Goal: Task Accomplishment & Management: Manage account settings

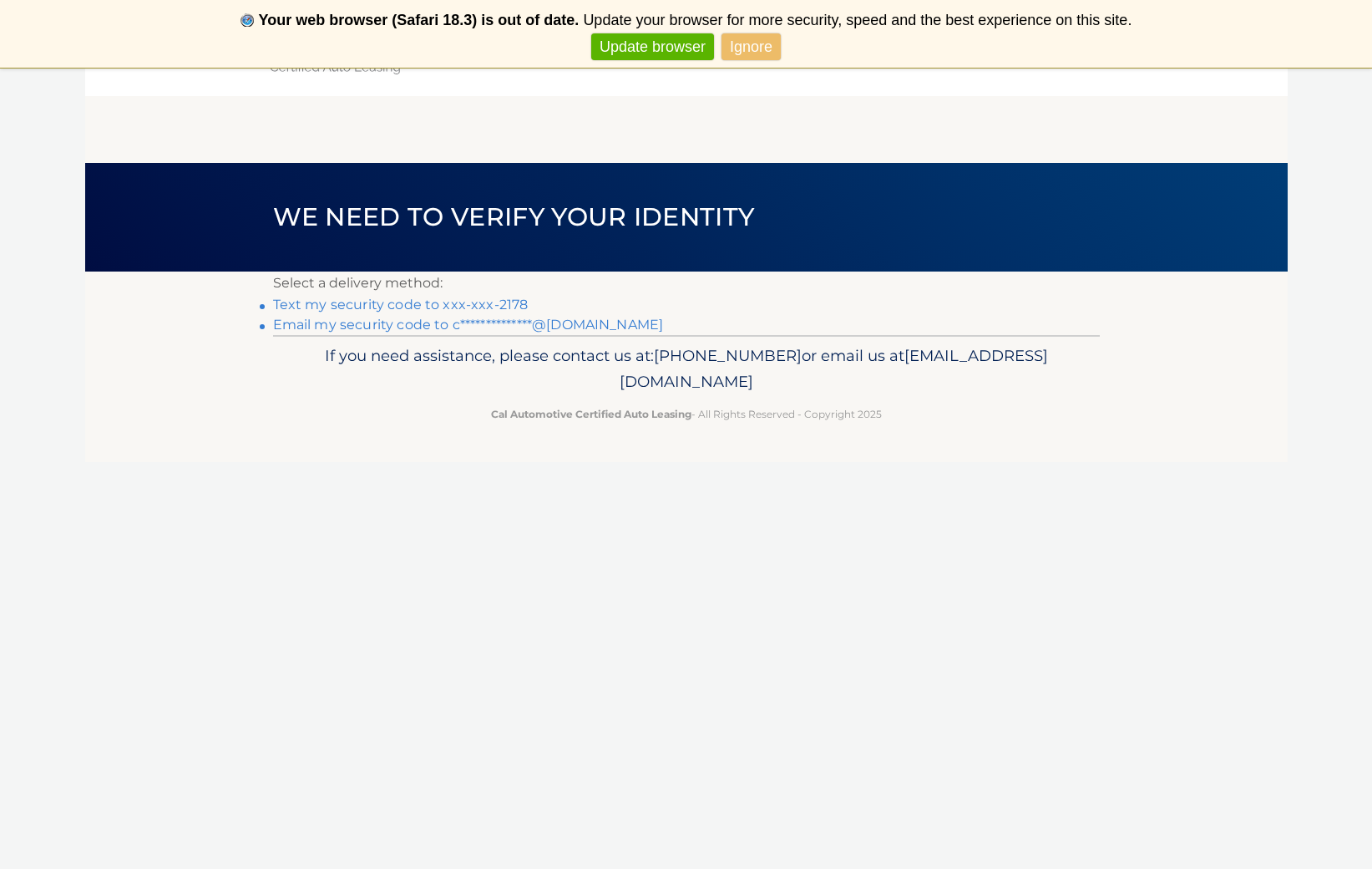
click at [331, 305] on link "Text my security code to xxx-xxx-2178" at bounding box center [401, 304] width 255 height 16
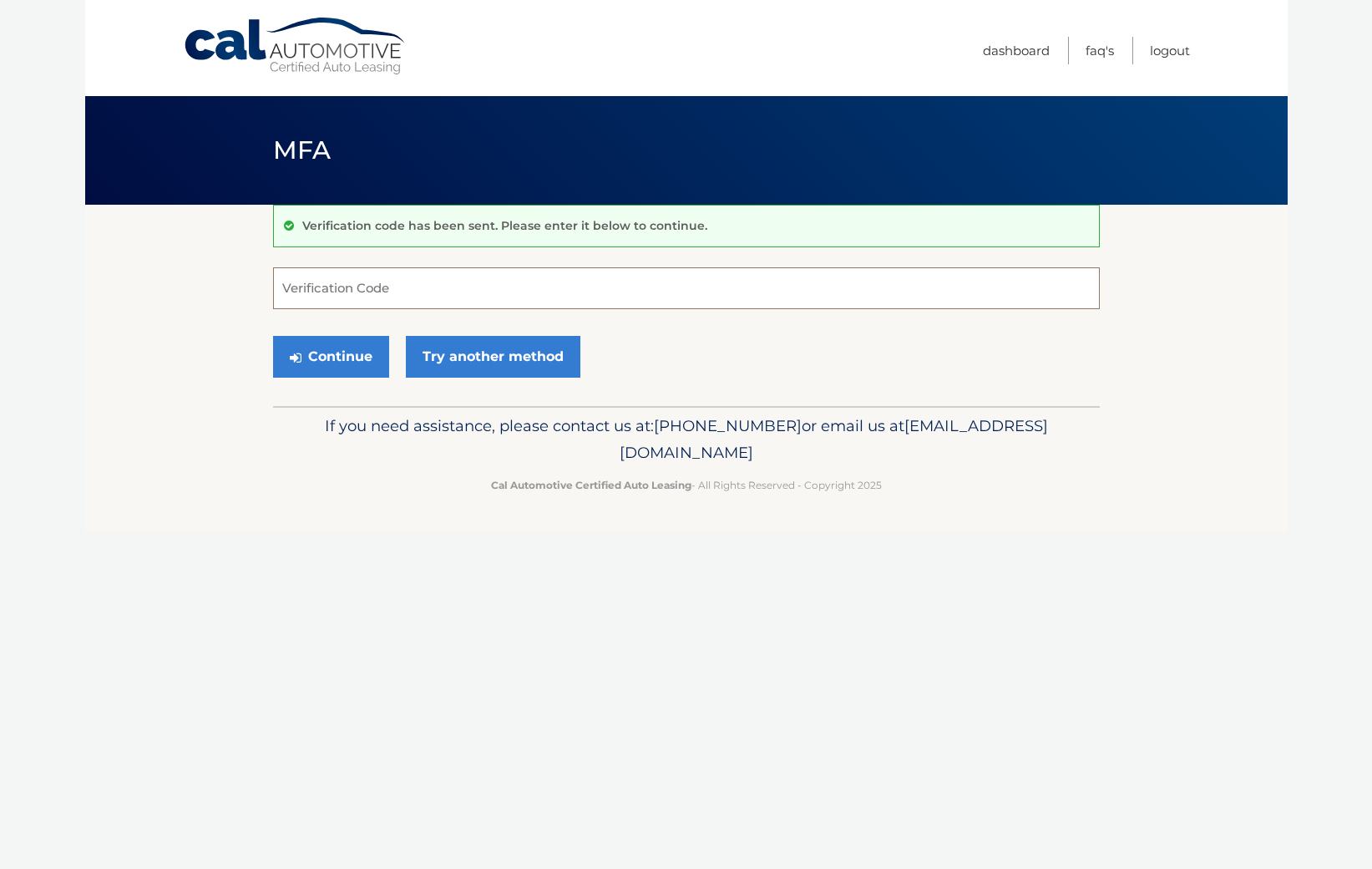
click at [358, 274] on input "Verification Code" at bounding box center [686, 288] width 826 height 41
type input "322686"
click at [330, 356] on button "Continue" at bounding box center [331, 356] width 116 height 41
click at [334, 362] on button "Continue" at bounding box center [331, 356] width 116 height 41
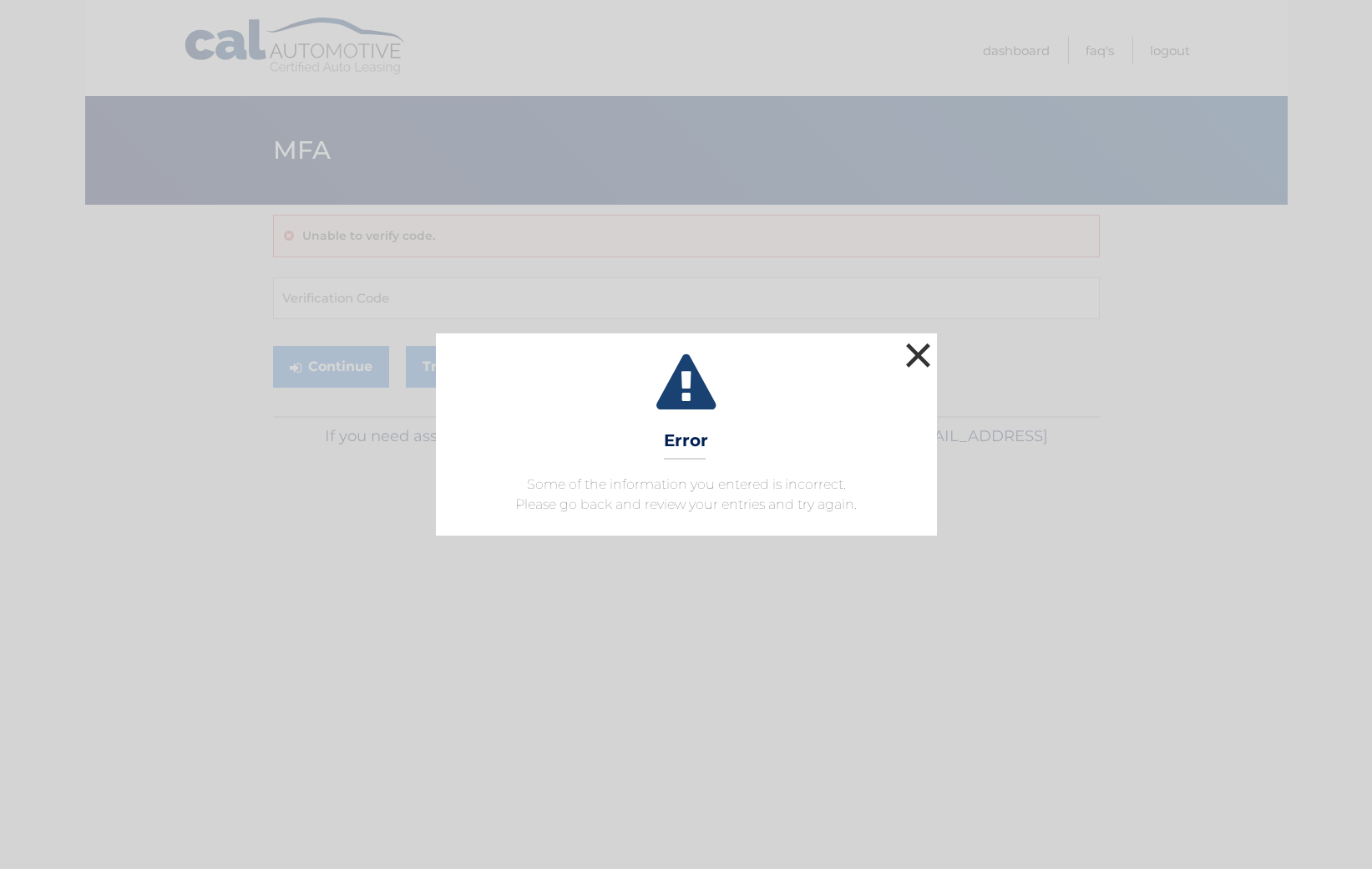
click at [909, 358] on button "×" at bounding box center [918, 355] width 34 height 34
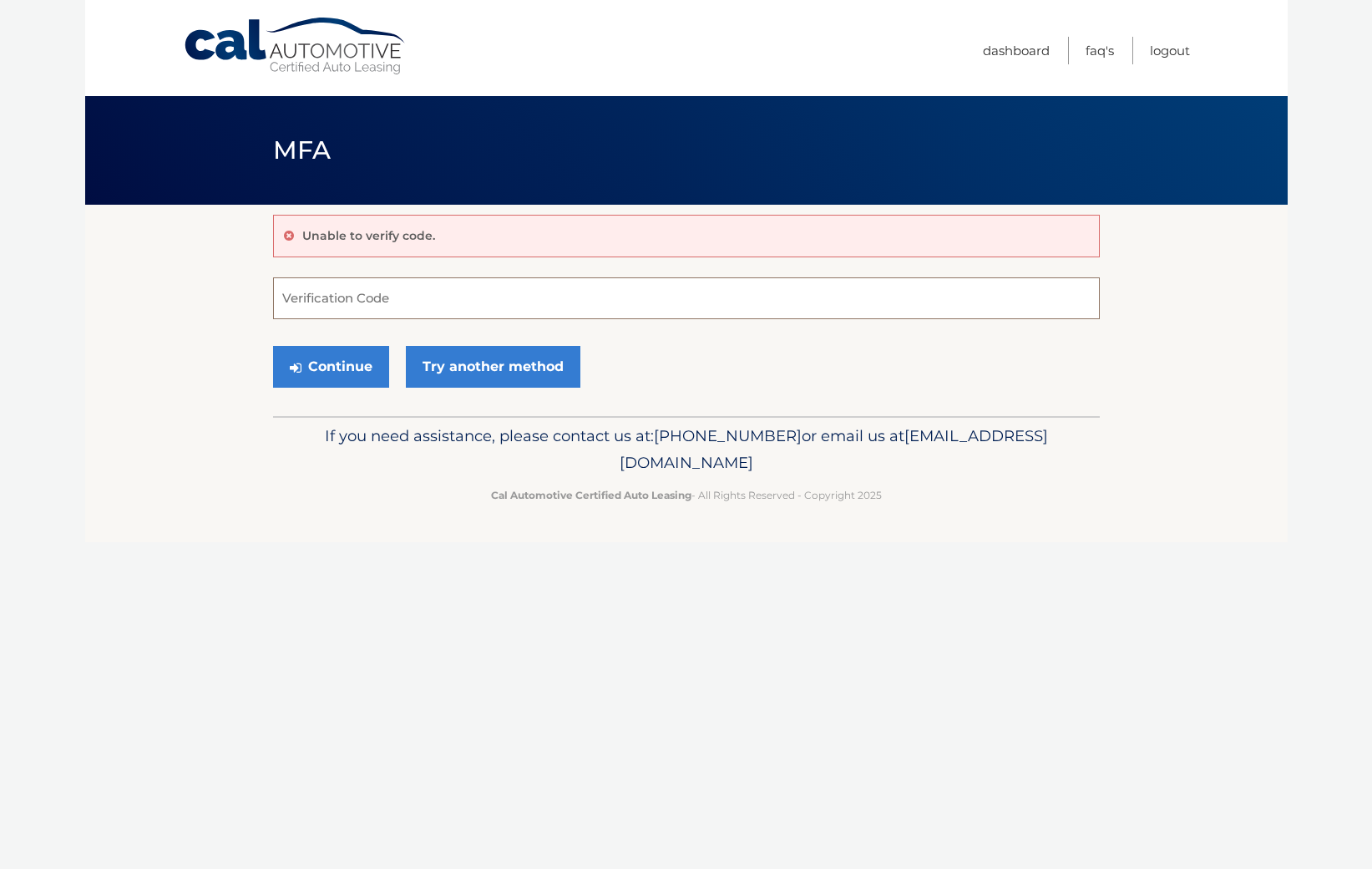
click at [452, 312] on input "Verification Code" at bounding box center [686, 298] width 826 height 41
type input "322686"
click at [330, 365] on button "Continue" at bounding box center [331, 366] width 116 height 41
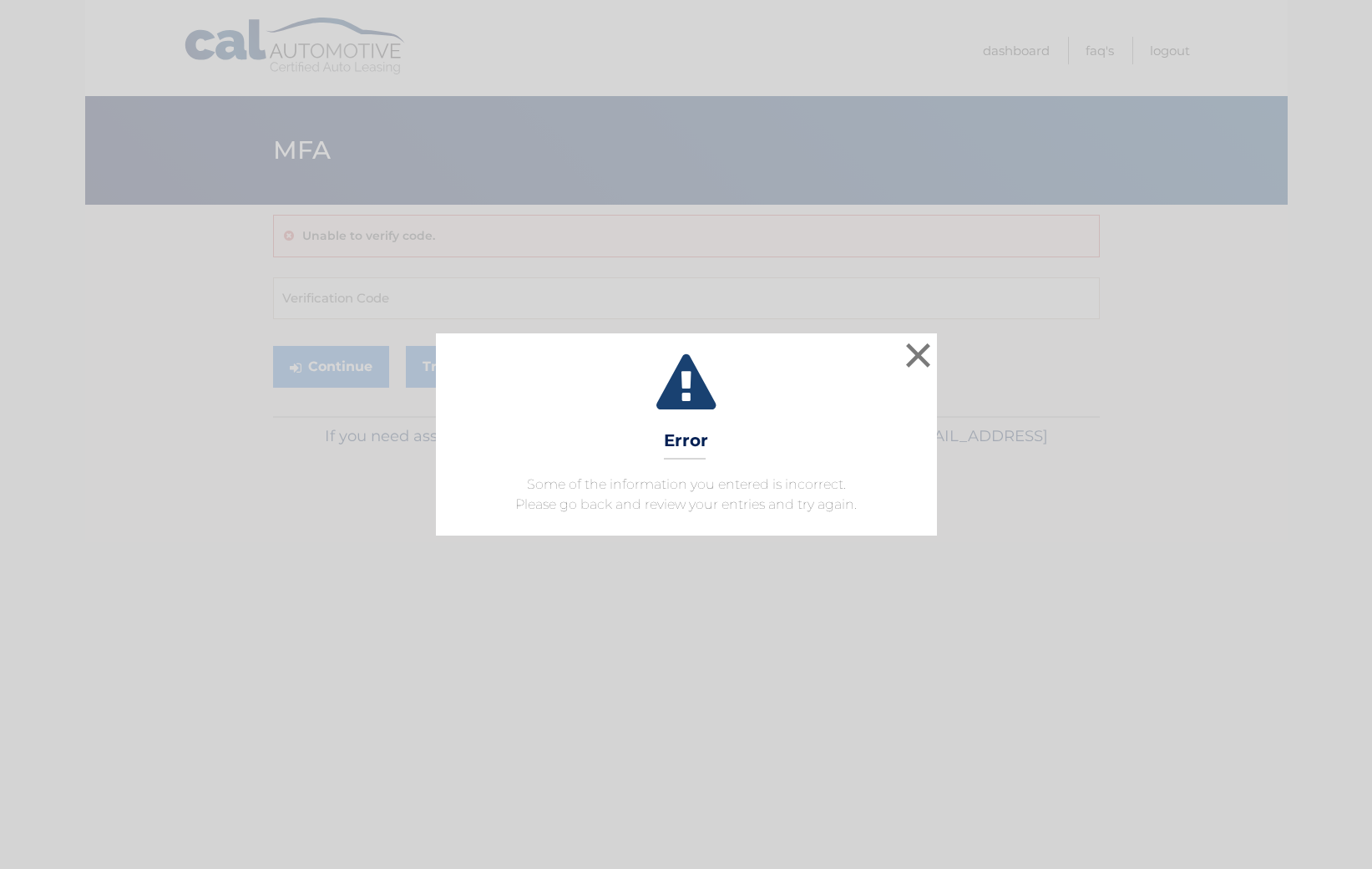
click at [917, 350] on button "×" at bounding box center [918, 355] width 34 height 34
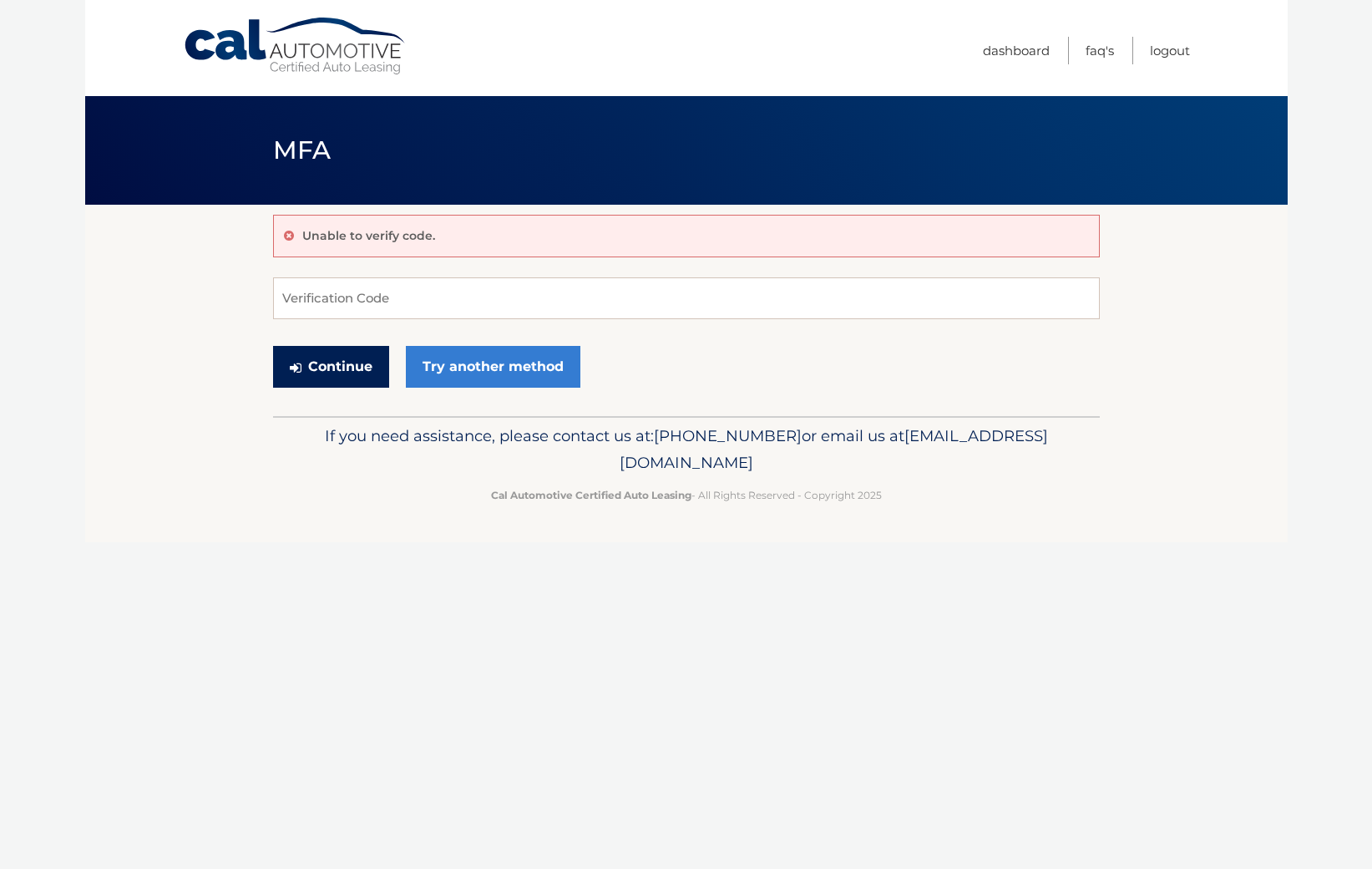
click at [342, 359] on button "Continue" at bounding box center [331, 366] width 116 height 41
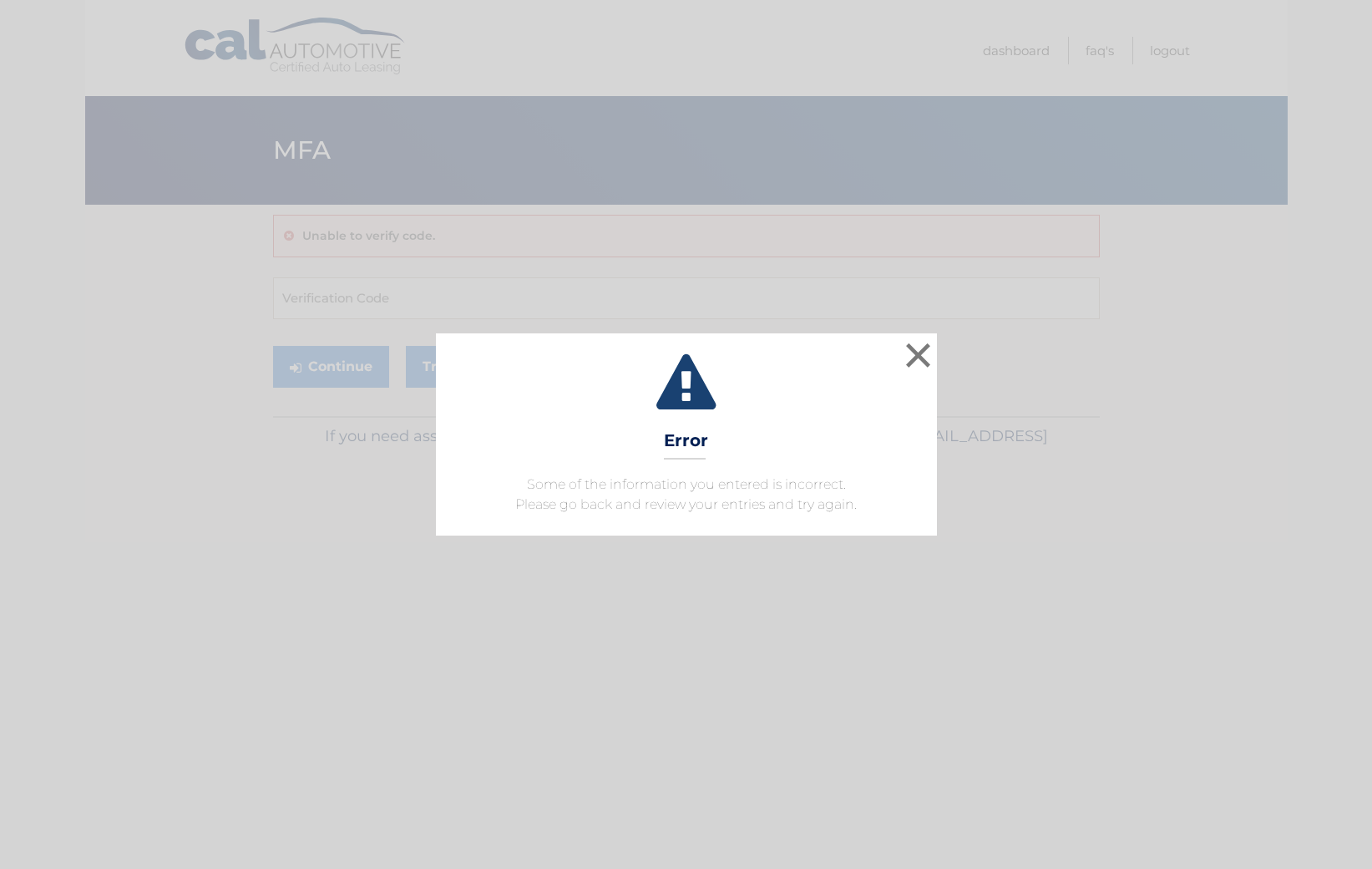
drag, startPoint x: 932, startPoint y: 354, endPoint x: 665, endPoint y: 366, distance: 267.3
click at [927, 354] on button "×" at bounding box center [918, 355] width 34 height 34
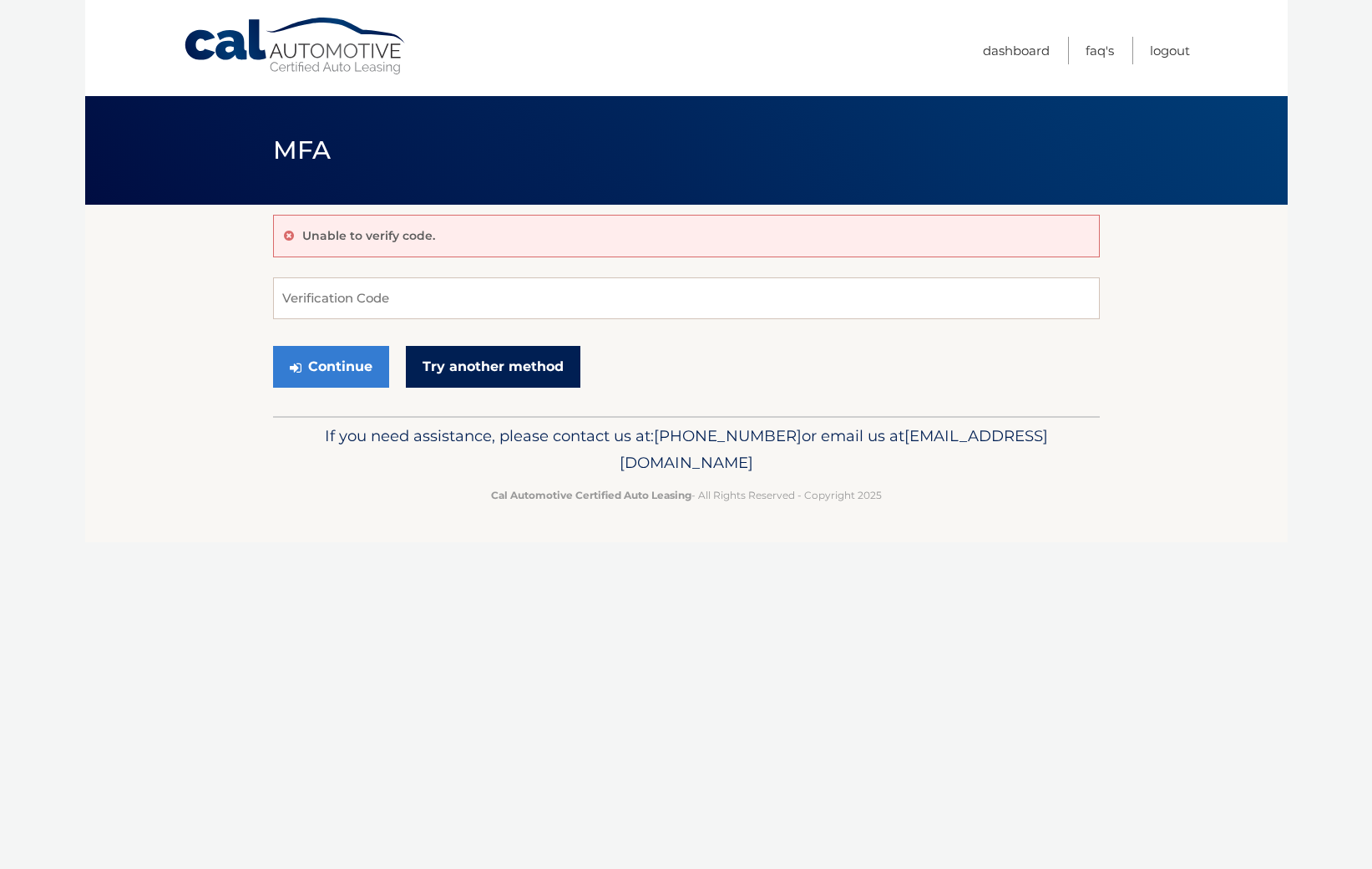
click at [455, 353] on link "Try another method" at bounding box center [493, 366] width 175 height 41
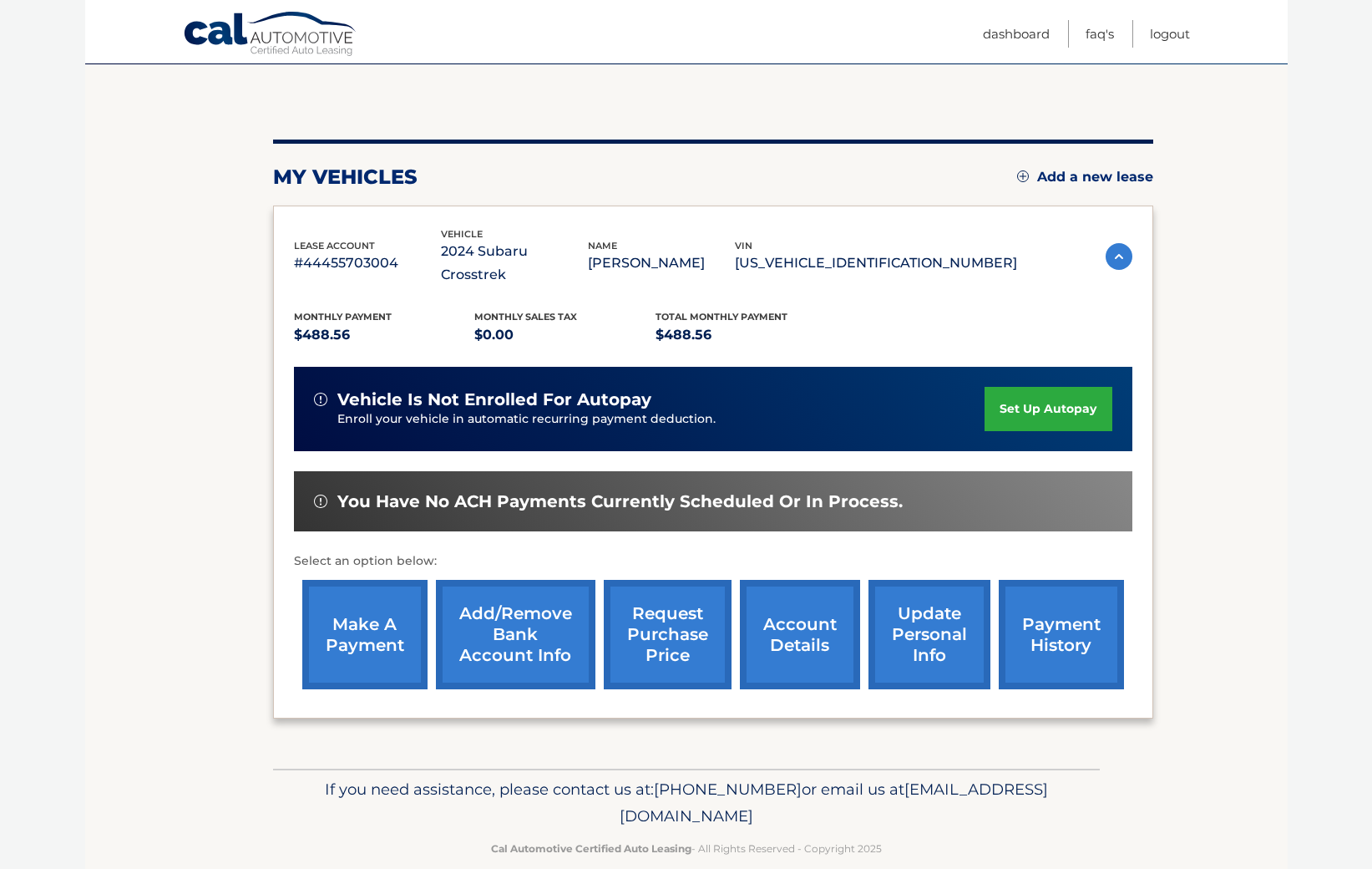
scroll to position [139, 0]
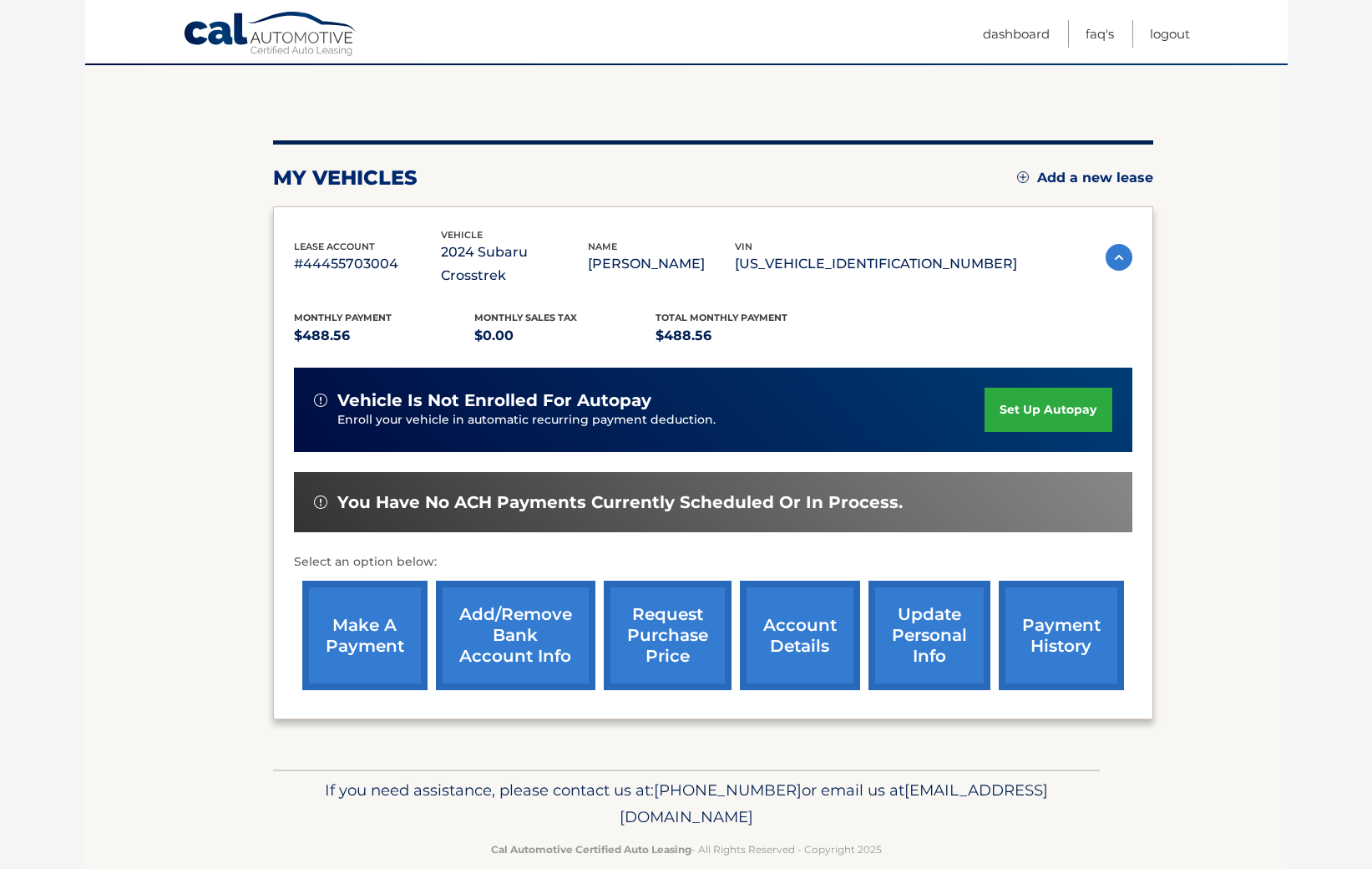
click at [803, 625] on link "account details" at bounding box center [800, 635] width 120 height 109
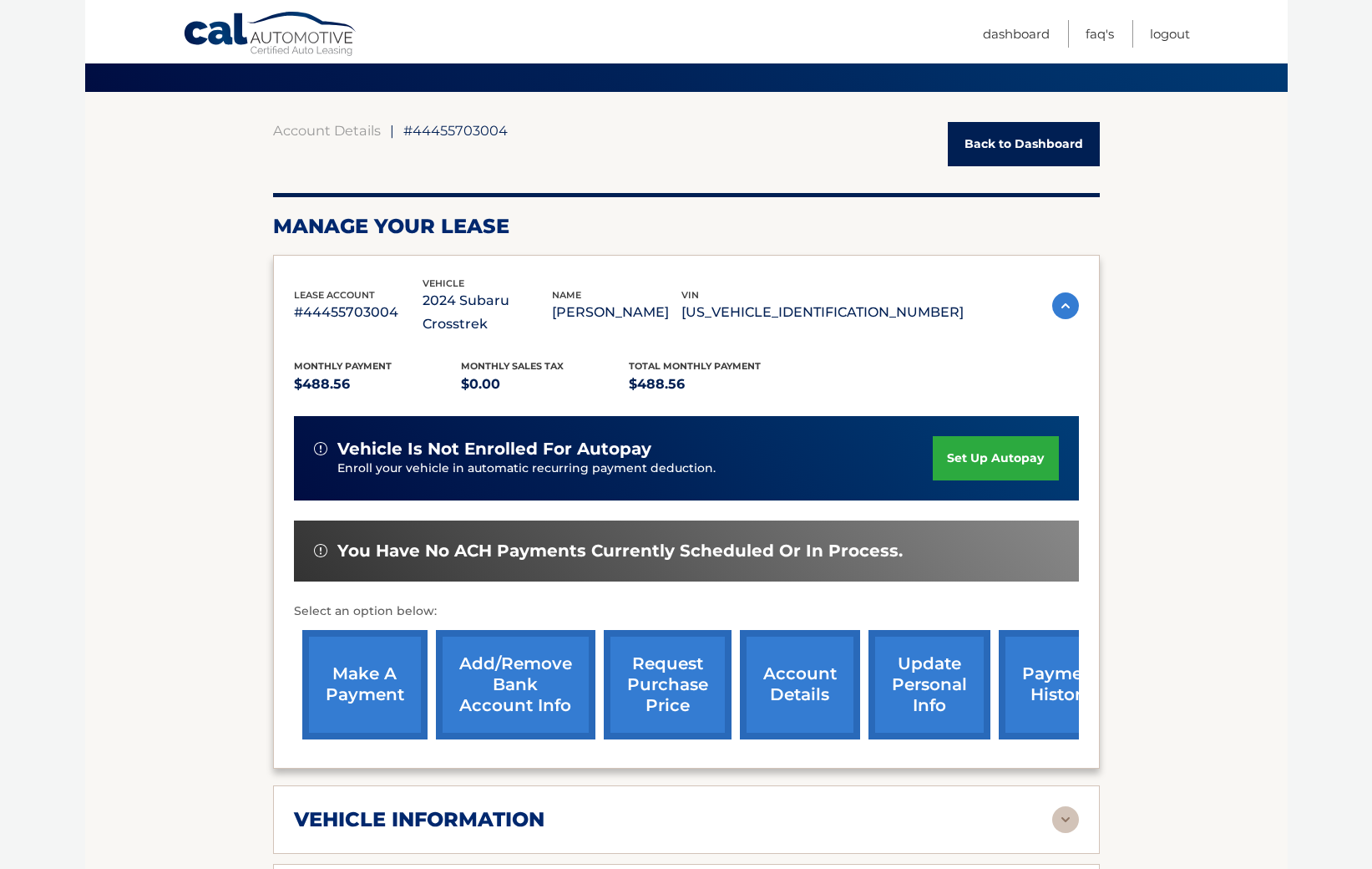
scroll to position [109, 0]
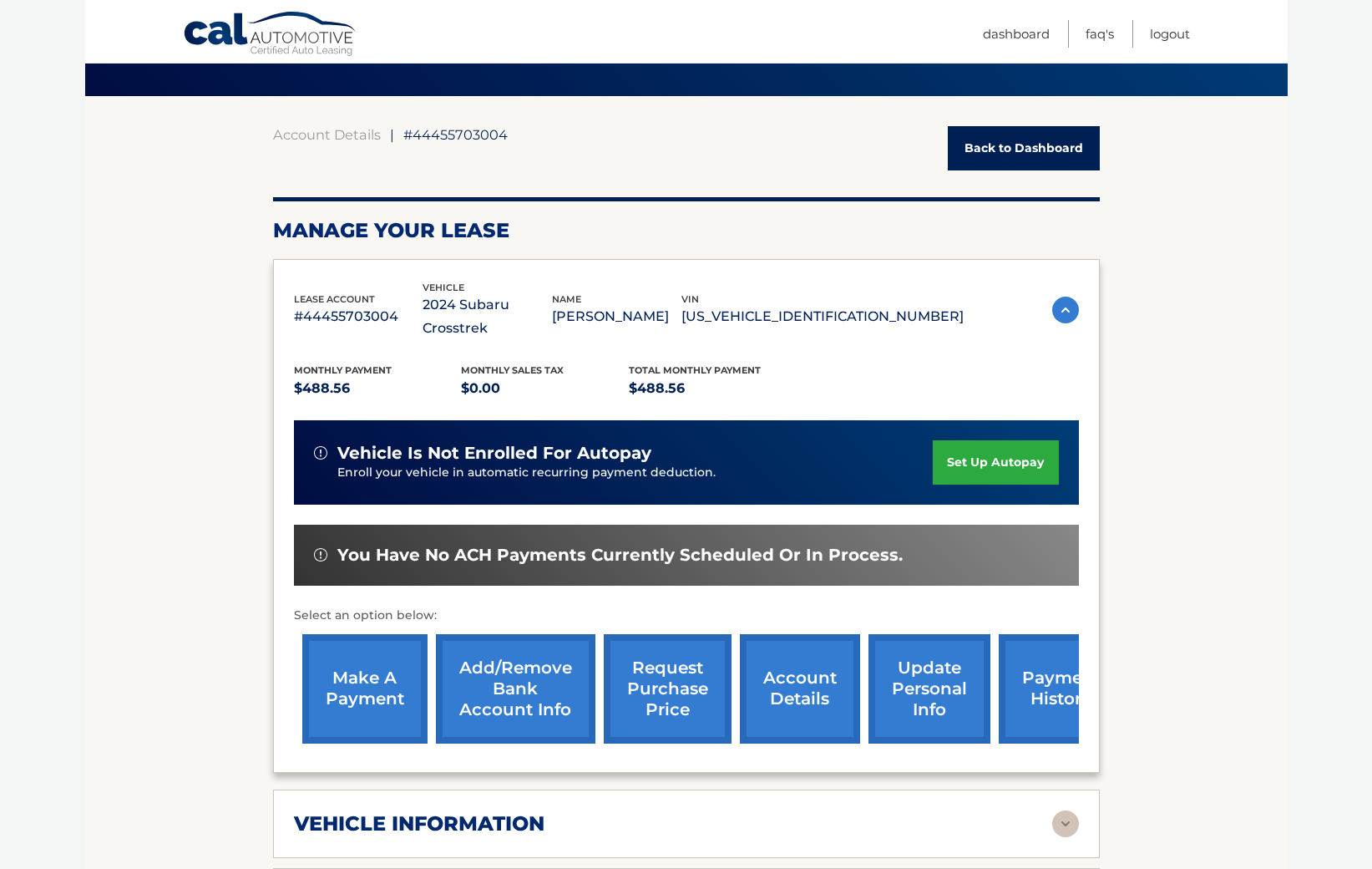
click at [1044, 676] on link "payment history" at bounding box center [1060, 689] width 125 height 109
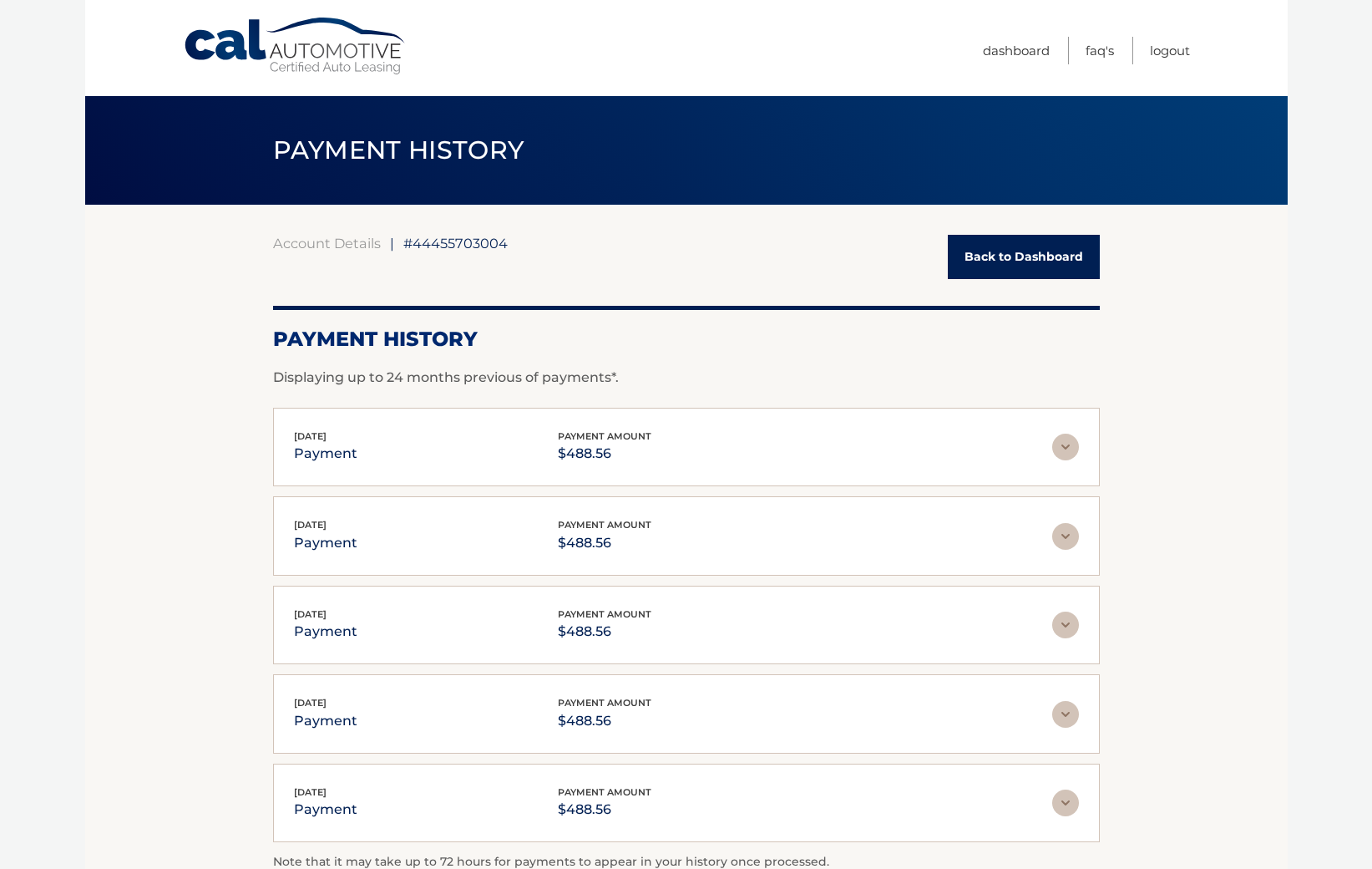
click at [1043, 439] on div "[DATE] payment payment amount $488.56" at bounding box center [672, 447] width 758 height 38
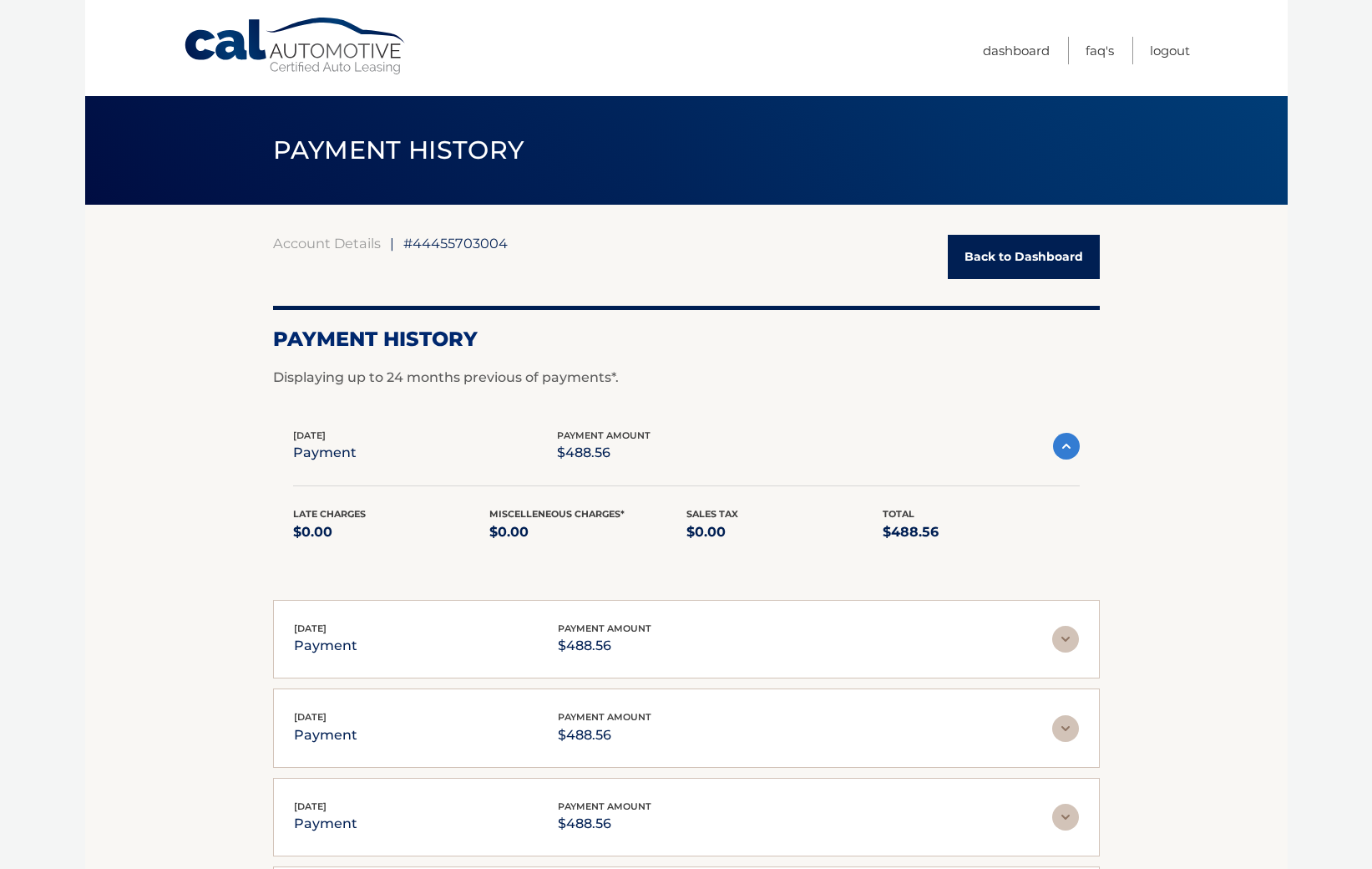
click at [1043, 439] on div "[DATE] payment payment amount $488.56" at bounding box center [672, 446] width 760 height 38
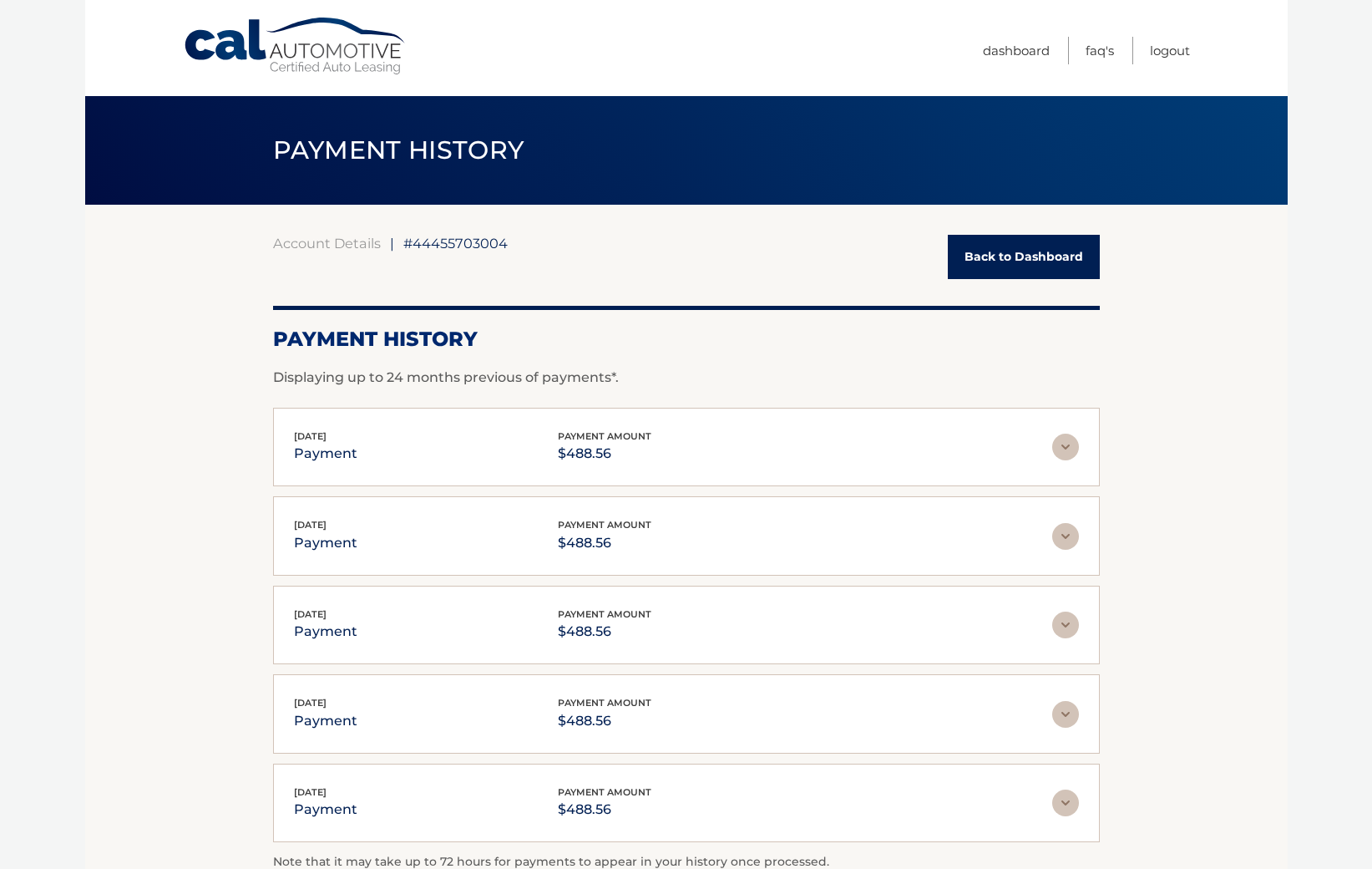
click at [1066, 244] on link "Back to Dashboard" at bounding box center [1024, 256] width 152 height 44
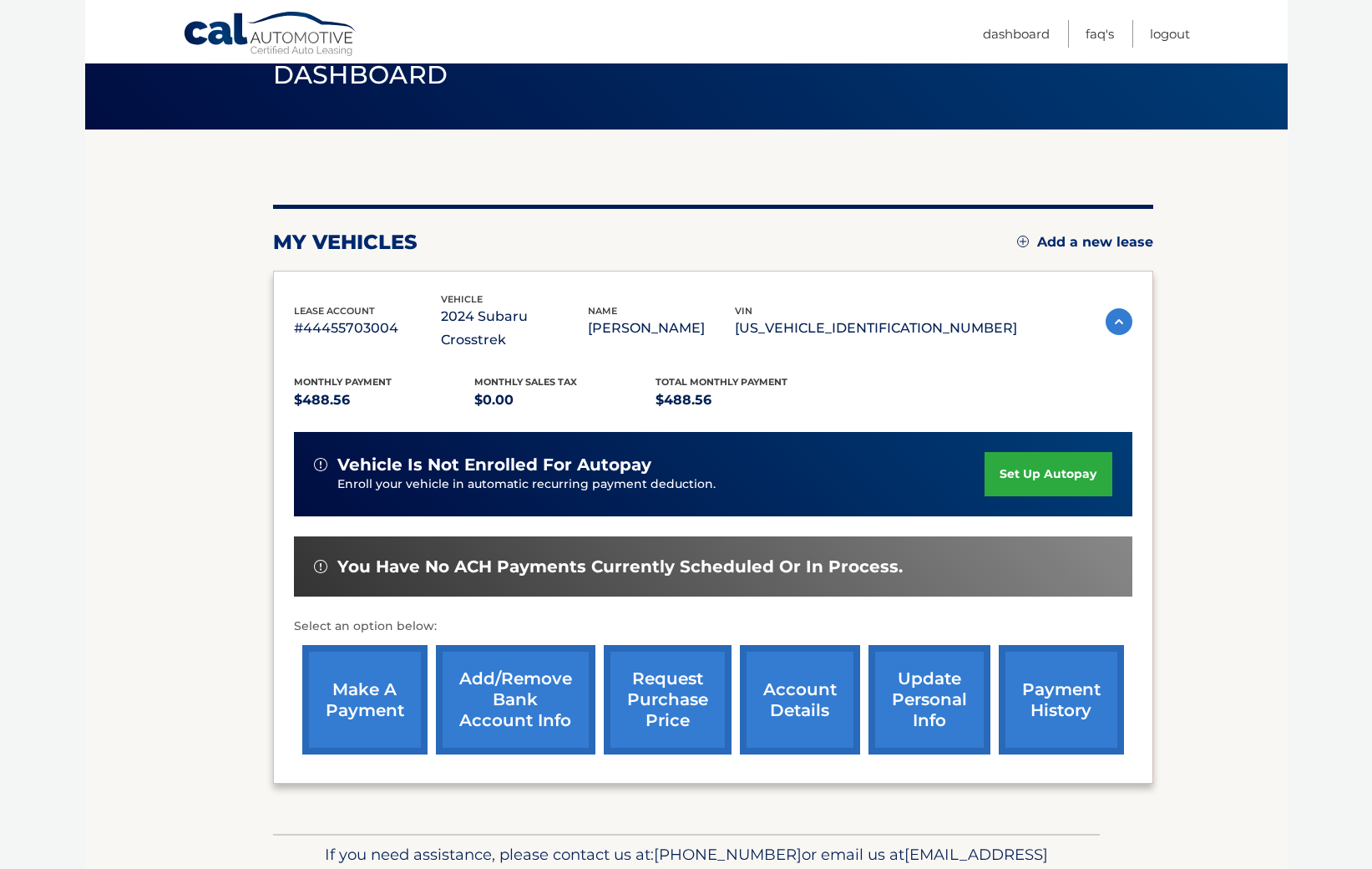
scroll to position [134, 0]
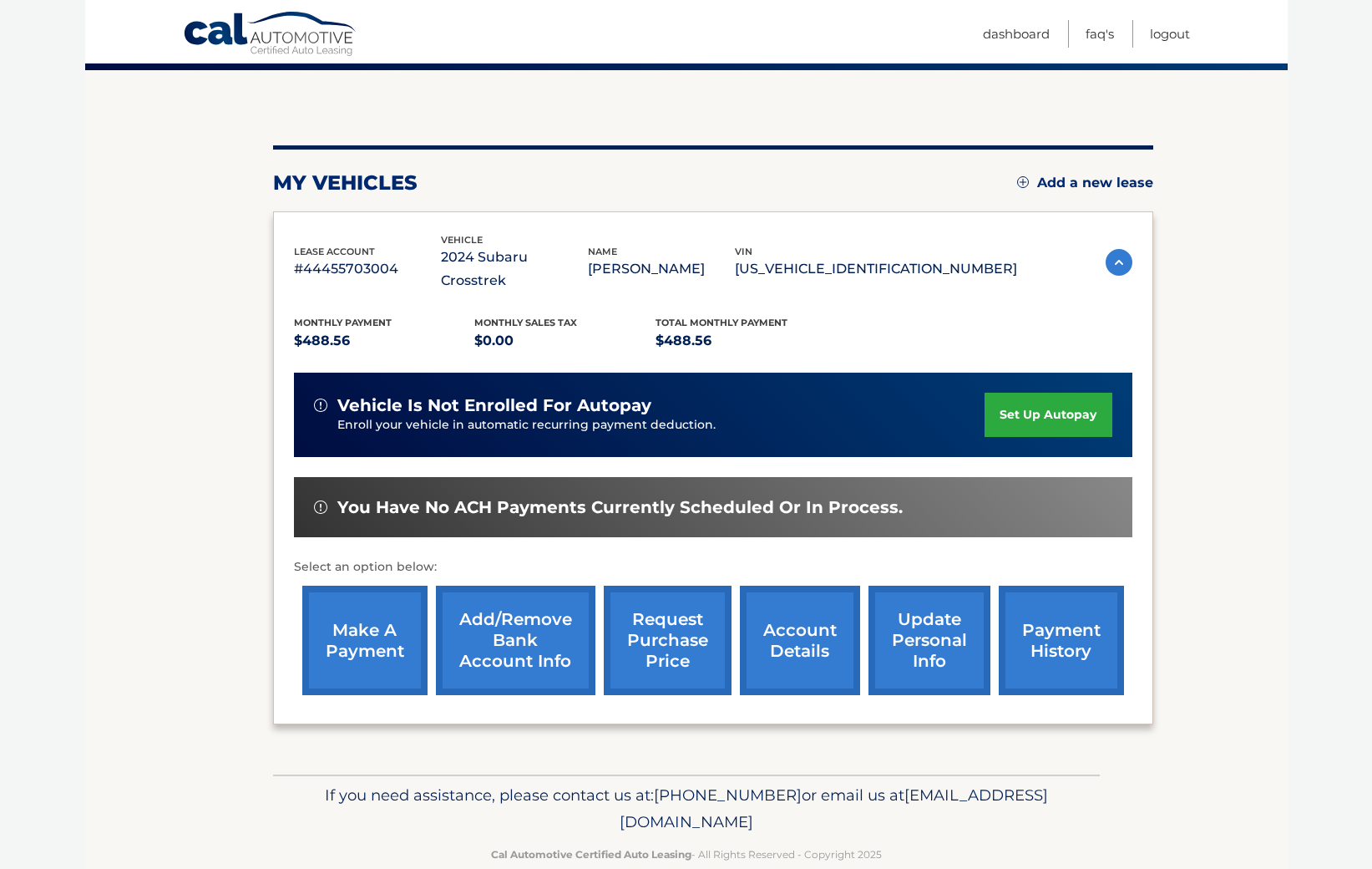
click at [352, 627] on link "make a payment" at bounding box center [364, 640] width 125 height 109
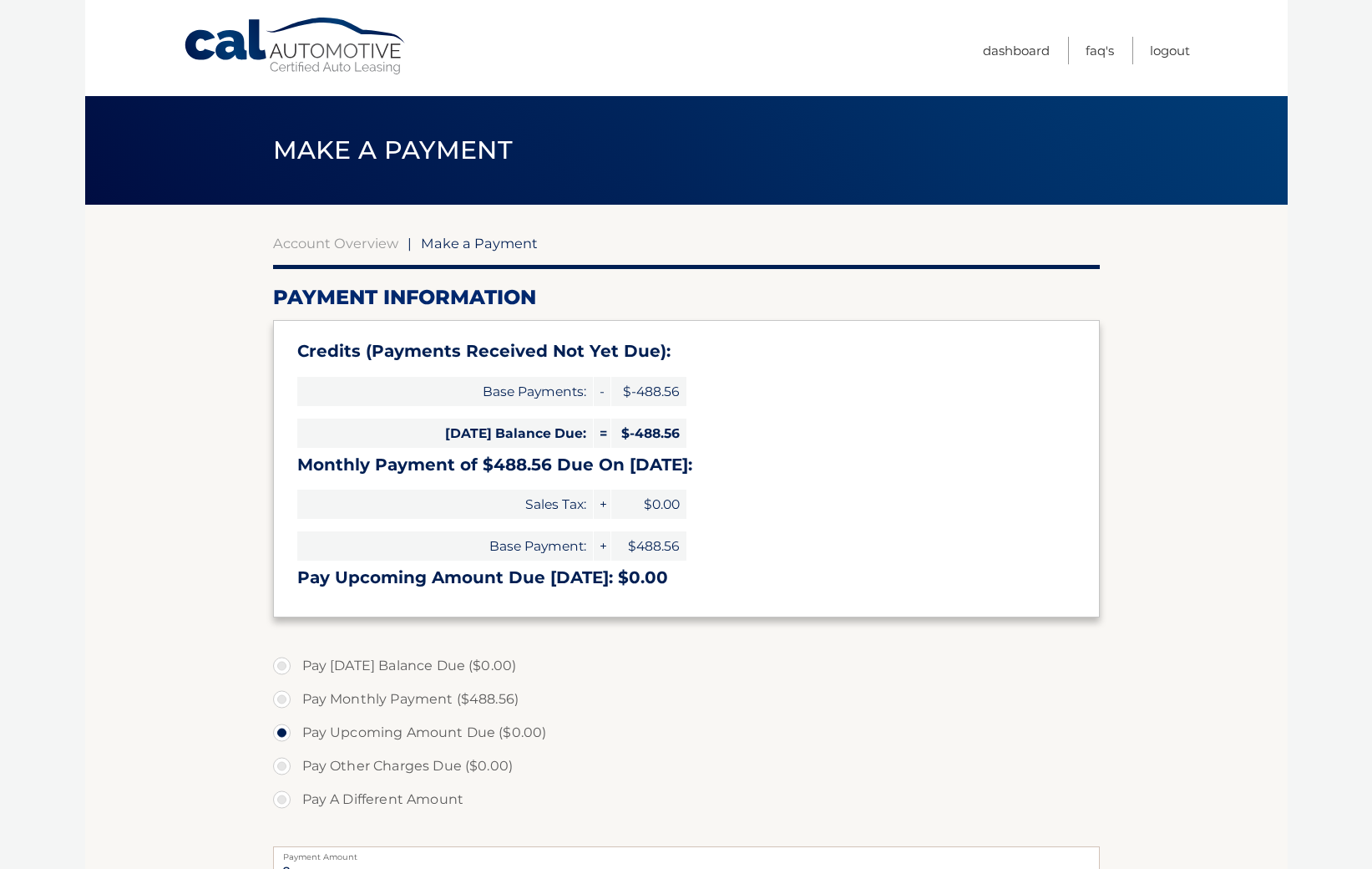
select select "YTI2NGY1MDAtYTU3Ni00MmYyLThlNzYtNTgzZmQzYzIyMjU3"
